Goal: Entertainment & Leisure: Consume media (video, audio)

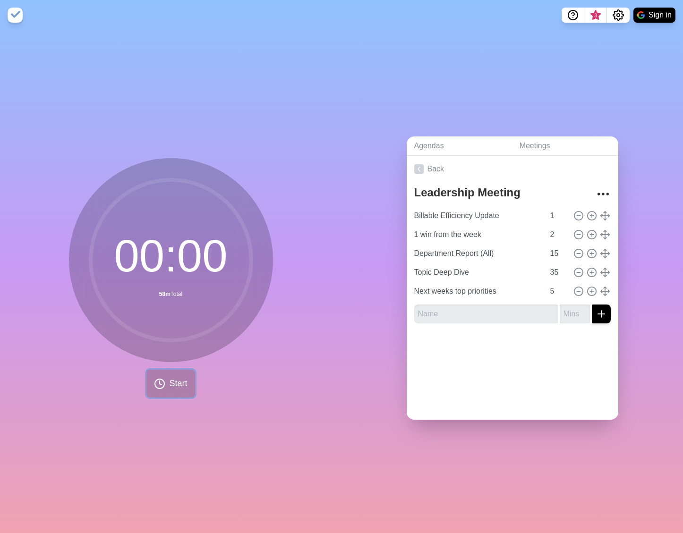
click at [155, 384] on icon at bounding box center [159, 383] width 11 height 11
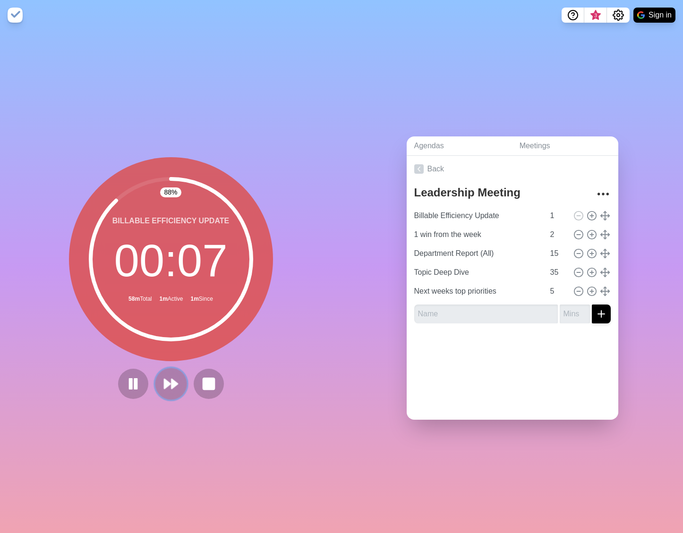
click at [172, 377] on icon at bounding box center [171, 384] width 16 height 16
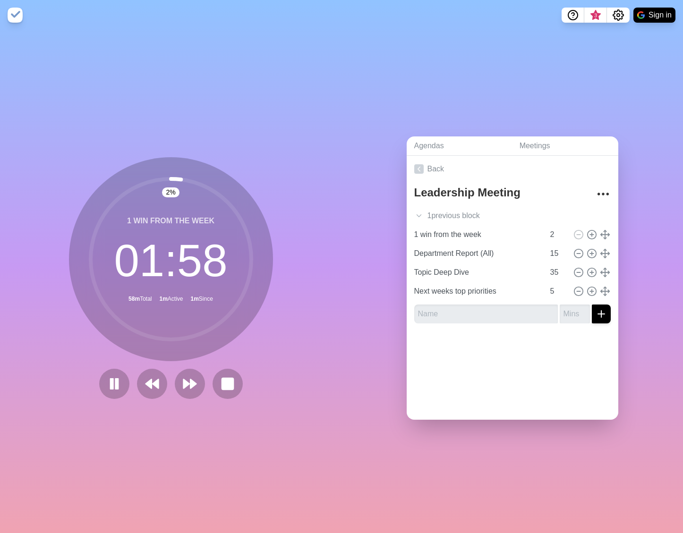
click at [89, 370] on div "2 % 1 win from the week 01 : 58 58m Total 1m Active 1m Since" at bounding box center [171, 278] width 204 height 242
click at [119, 386] on button at bounding box center [114, 384] width 32 height 32
click at [119, 386] on button at bounding box center [114, 384] width 30 height 30
click at [182, 386] on icon at bounding box center [190, 384] width 16 height 16
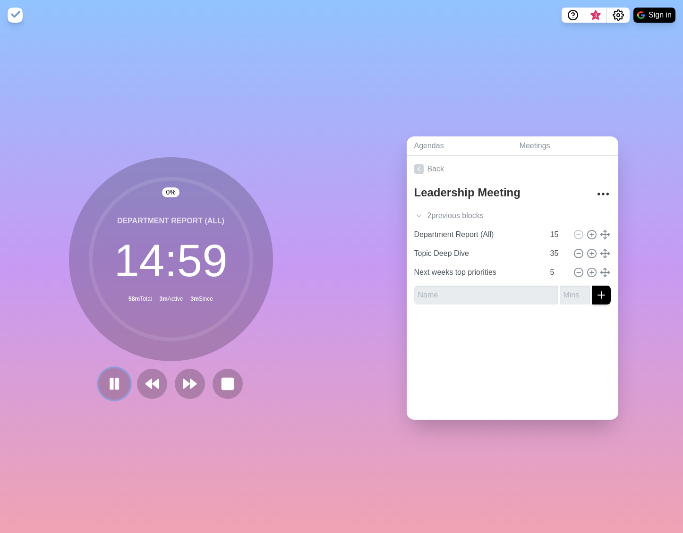
click at [111, 387] on icon at bounding box center [114, 384] width 16 height 16
click at [111, 387] on icon at bounding box center [114, 384] width 15 height 15
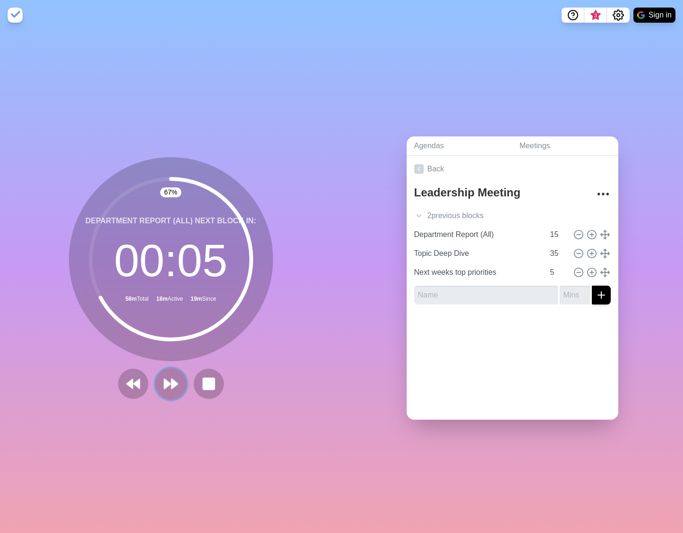
click at [163, 383] on icon at bounding box center [171, 384] width 16 height 16
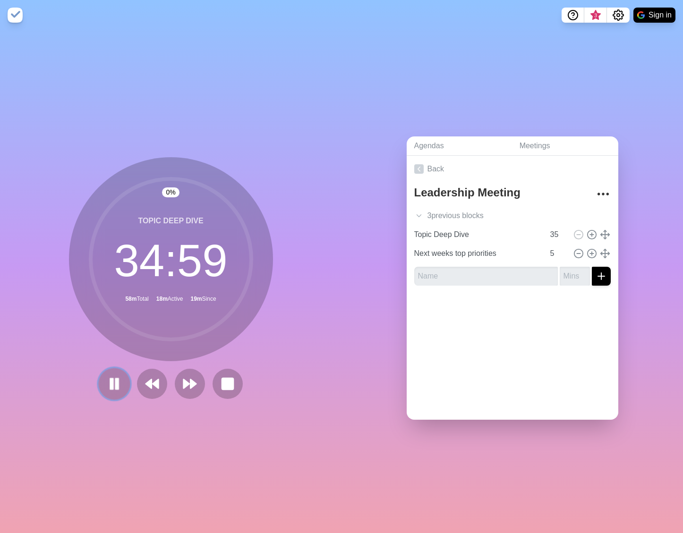
click at [106, 387] on icon at bounding box center [114, 384] width 16 height 16
click at [107, 387] on icon at bounding box center [114, 384] width 16 height 16
